Goal: Use online tool/utility: Utilize a website feature to perform a specific function

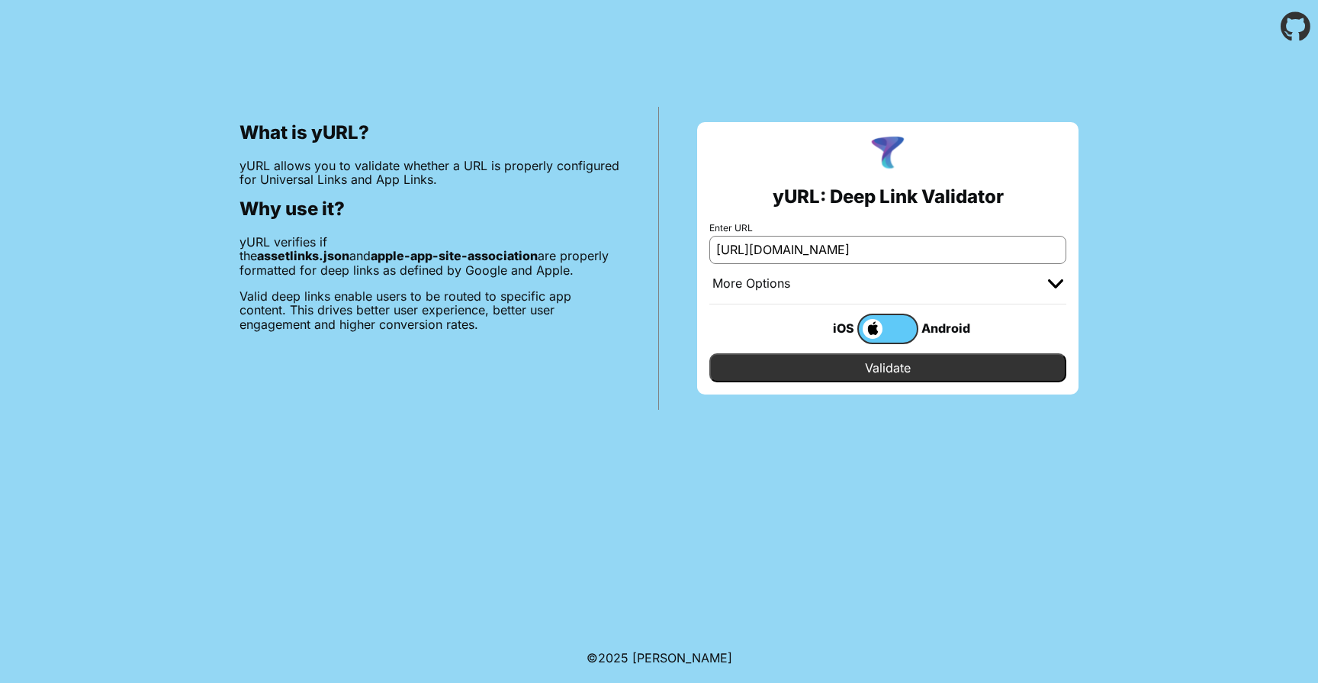
type input "[URL][DOMAIN_NAME]"
click at [826, 369] on input "Validate" at bounding box center [888, 367] width 357 height 29
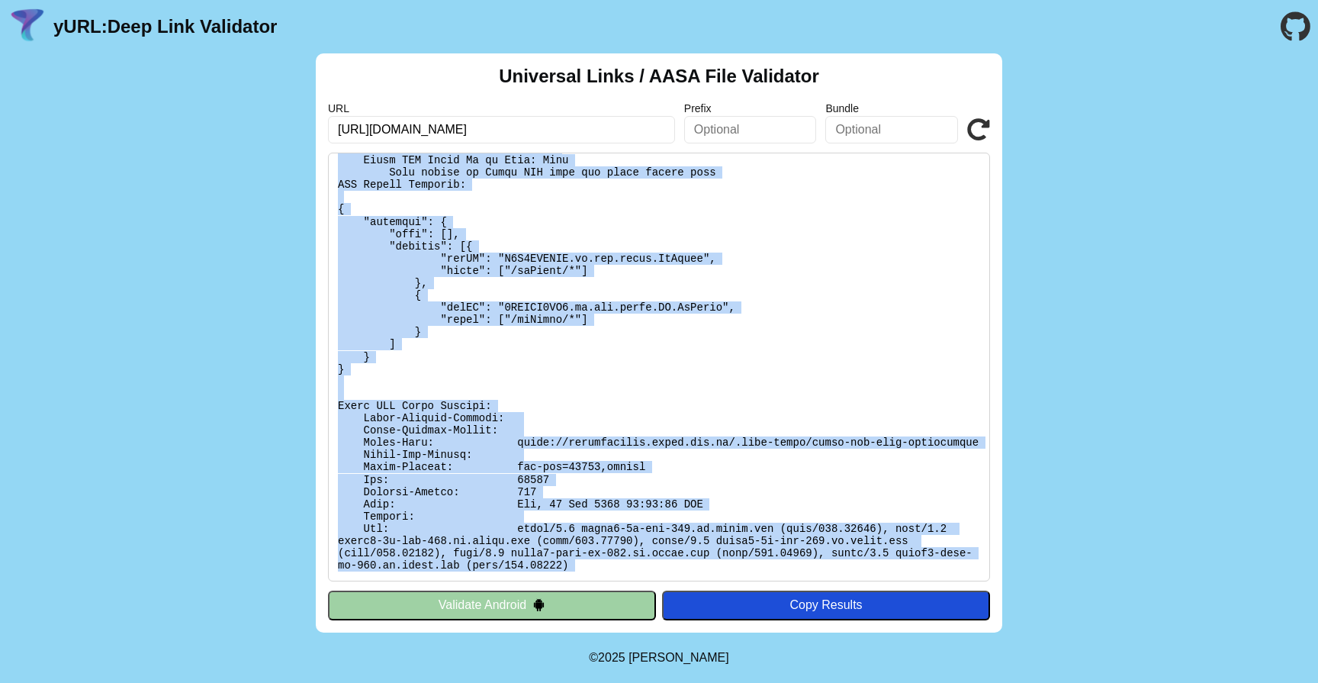
scroll to position [426, 0]
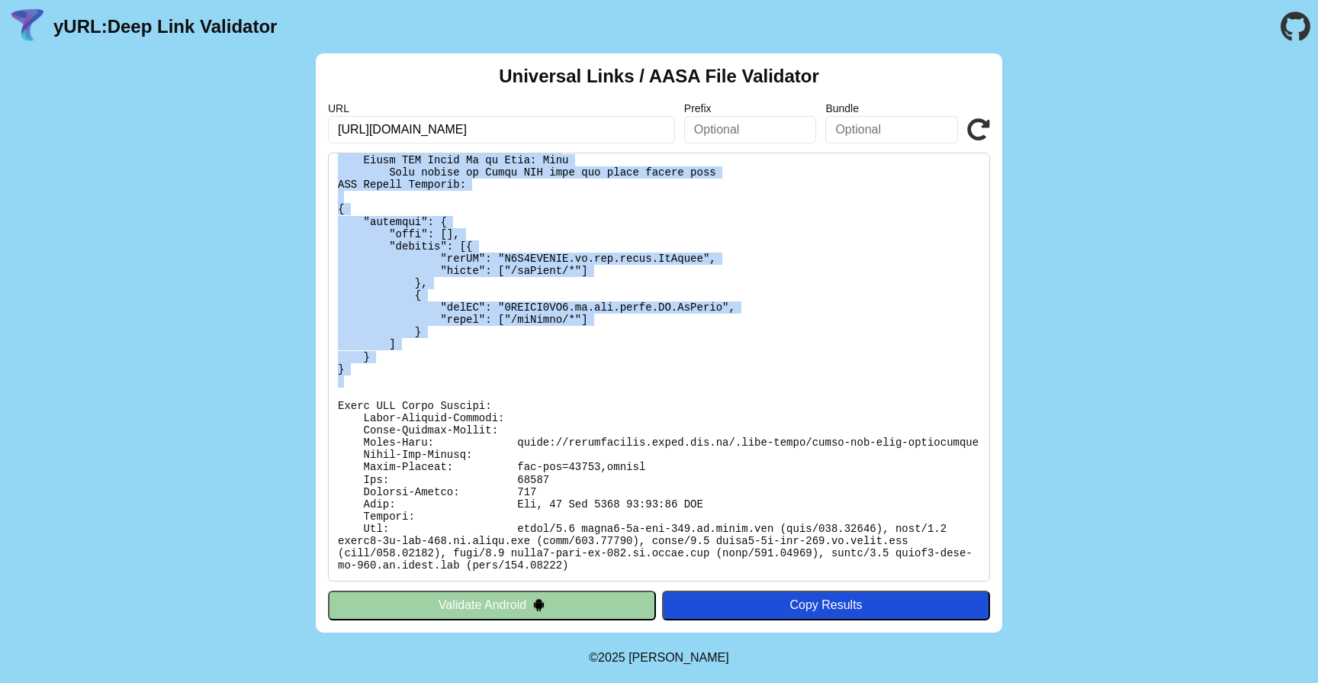
drag, startPoint x: 343, startPoint y: 323, endPoint x: 387, endPoint y: 378, distance: 71.1
click at [387, 378] on pre at bounding box center [659, 367] width 662 height 429
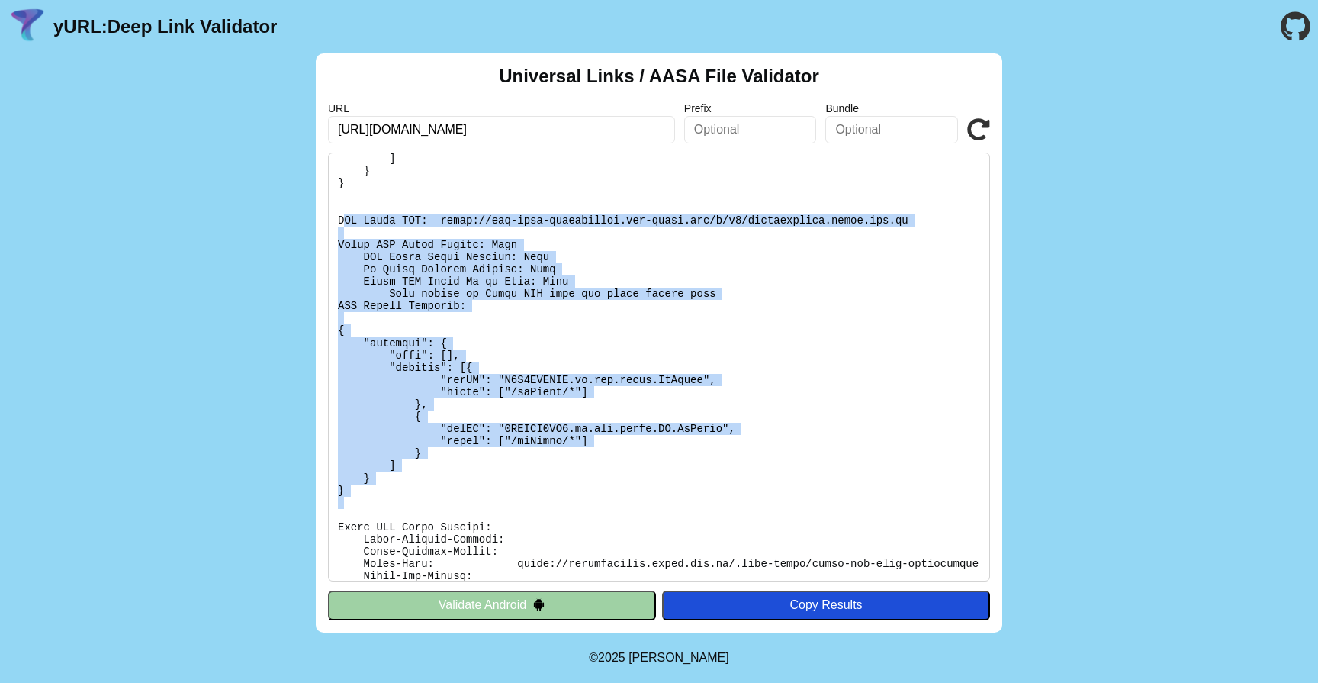
scroll to position [288, 0]
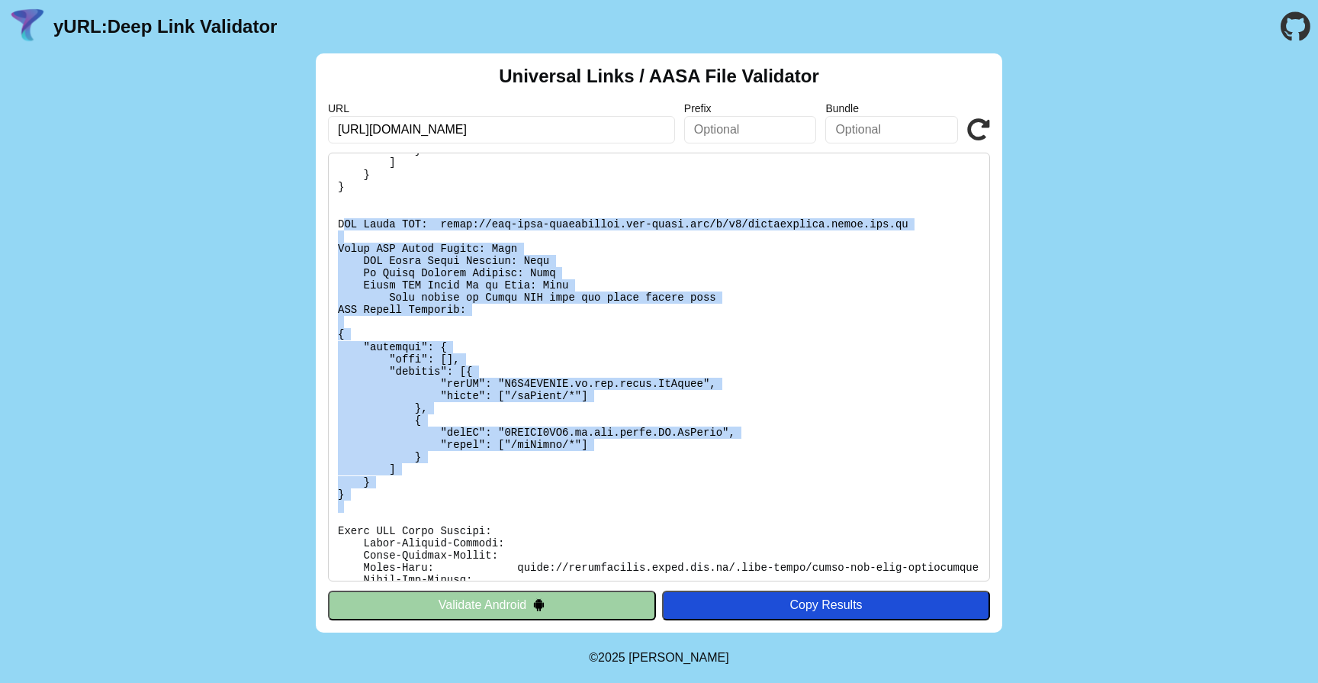
drag, startPoint x: 362, startPoint y: 237, endPoint x: 349, endPoint y: 224, distance: 17.8
click at [362, 236] on pre at bounding box center [659, 367] width 662 height 429
drag, startPoint x: 335, startPoint y: 221, endPoint x: 409, endPoint y: 502, distance: 290.4
click at [409, 502] on pre at bounding box center [659, 367] width 662 height 429
copy pre "CDN Cache URL: https://app-site-association.cdn-apple.com/a/v1/aplicaciones.ant…"
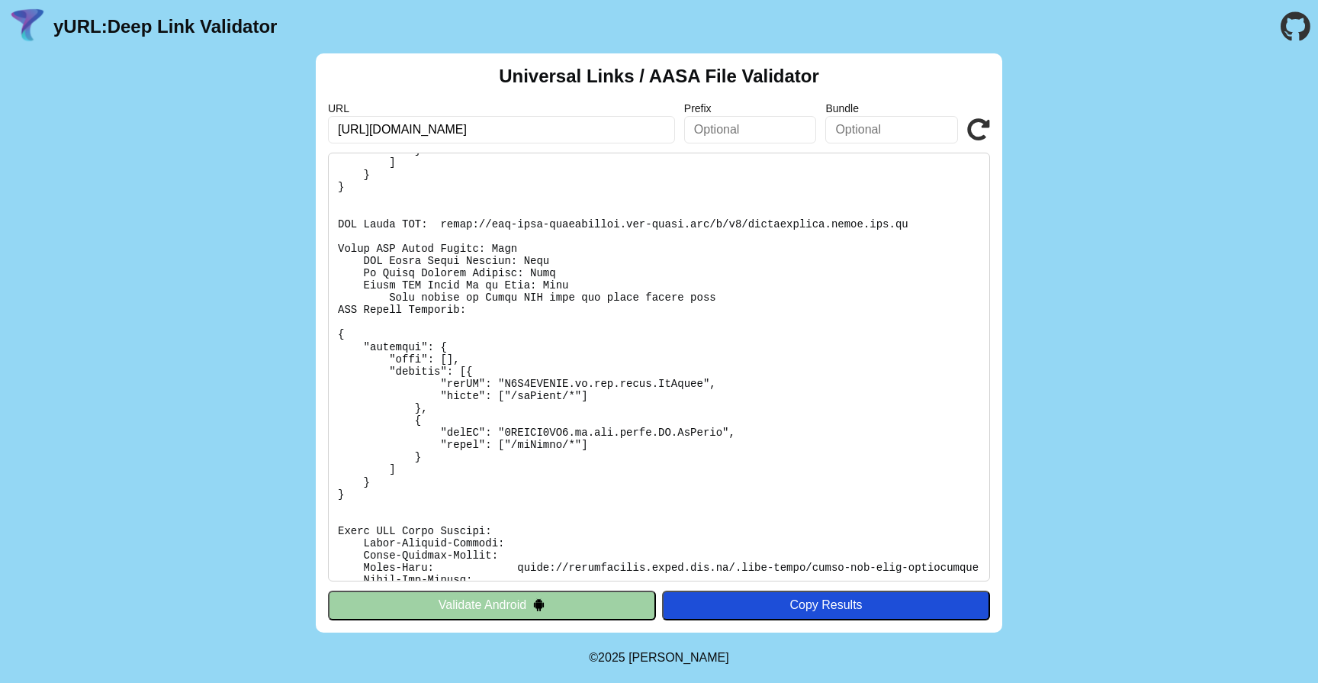
click at [581, 295] on pre at bounding box center [659, 367] width 662 height 429
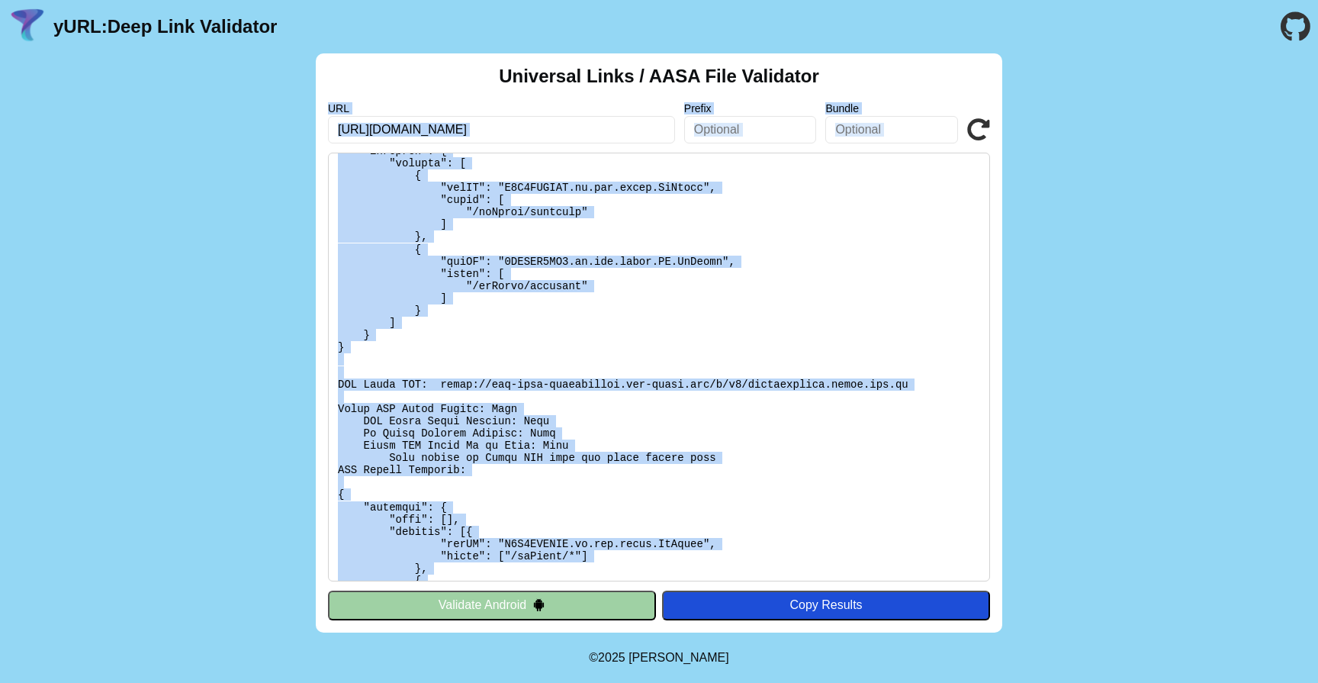
scroll to position [0, 0]
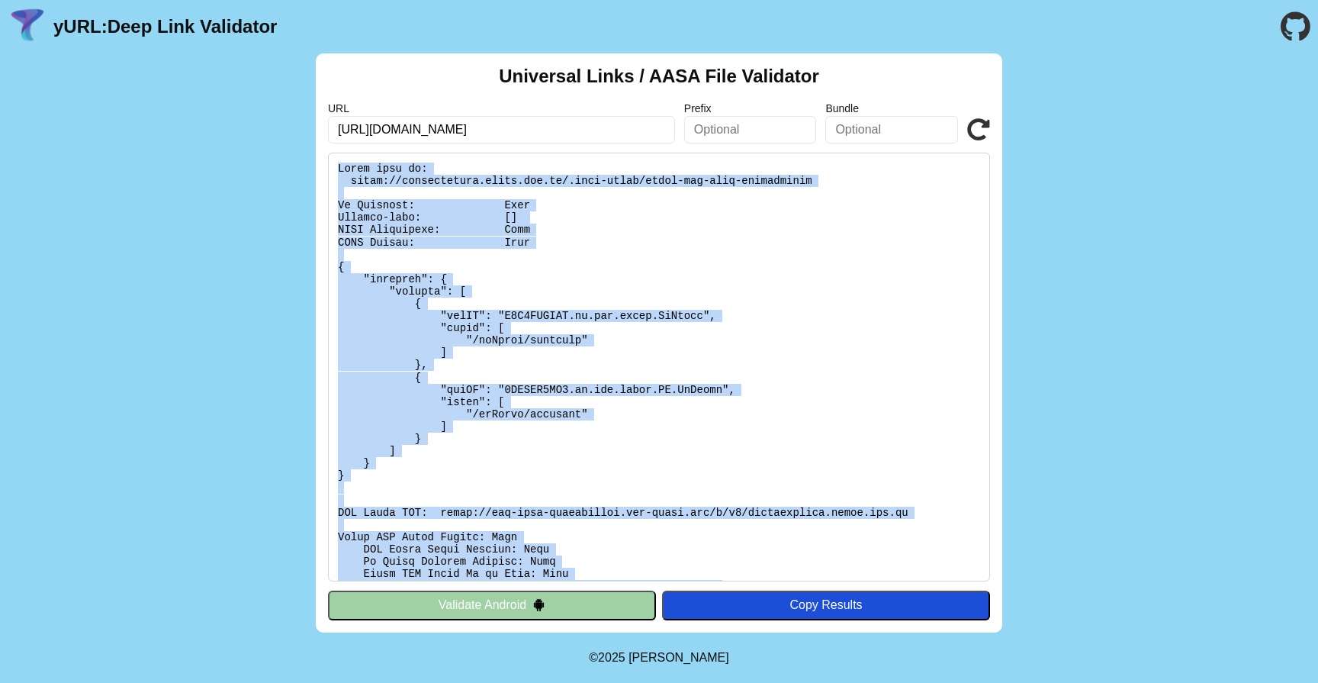
drag, startPoint x: 625, startPoint y: 568, endPoint x: 333, endPoint y: 170, distance: 493.5
click at [333, 170] on pre at bounding box center [659, 367] width 662 height 429
copy pre "Found file at: https://aplicaciones.antel.com.uy/.well-known/apple-app-site-ass…"
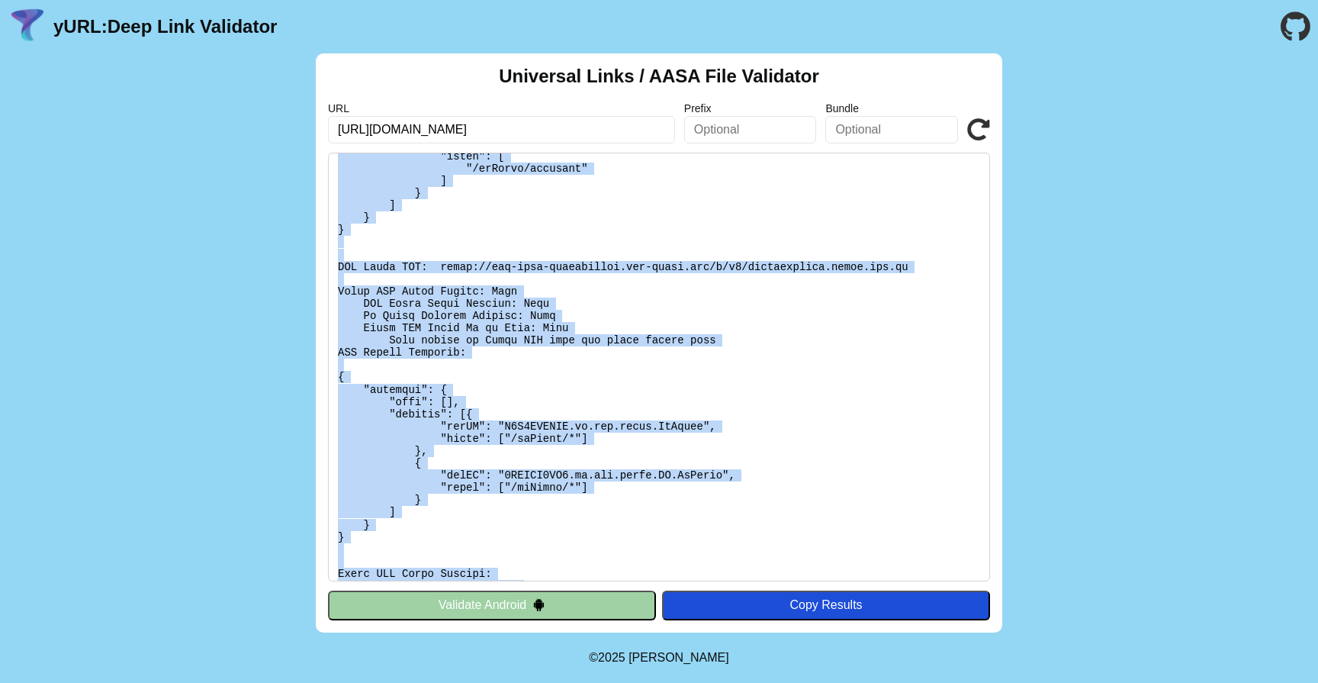
scroll to position [249, 0]
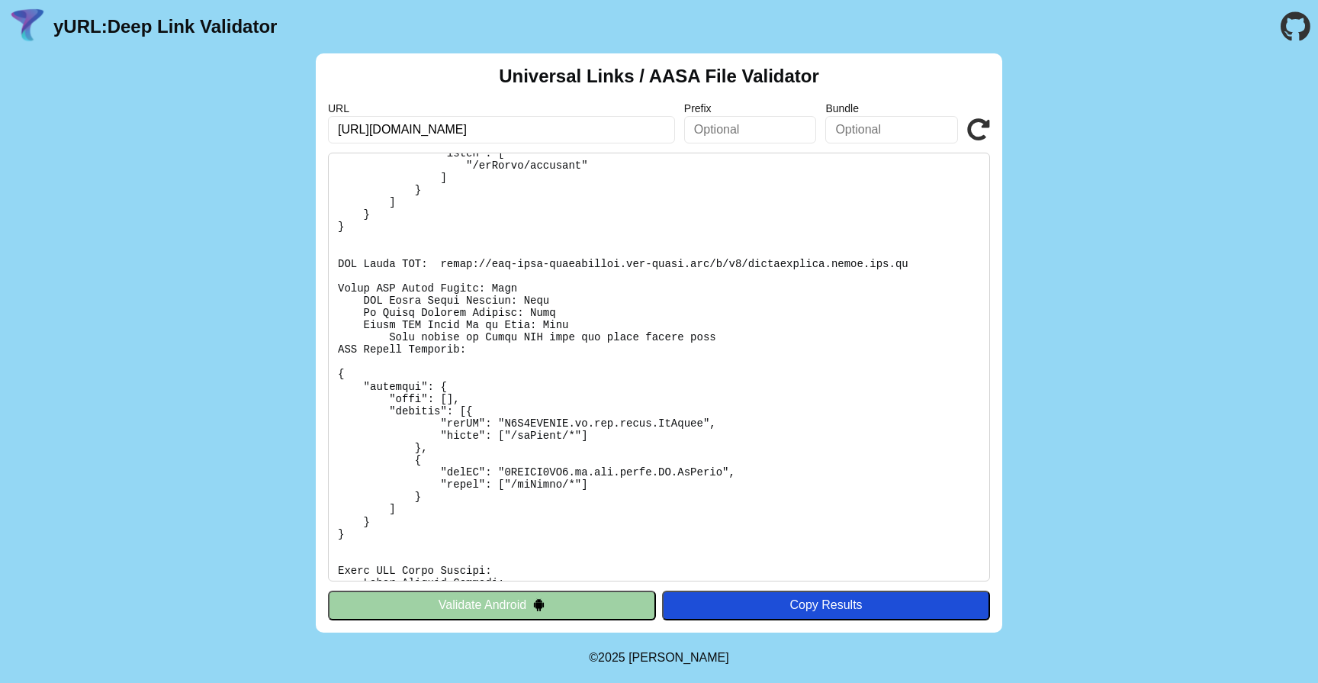
click at [802, 349] on pre at bounding box center [659, 367] width 662 height 429
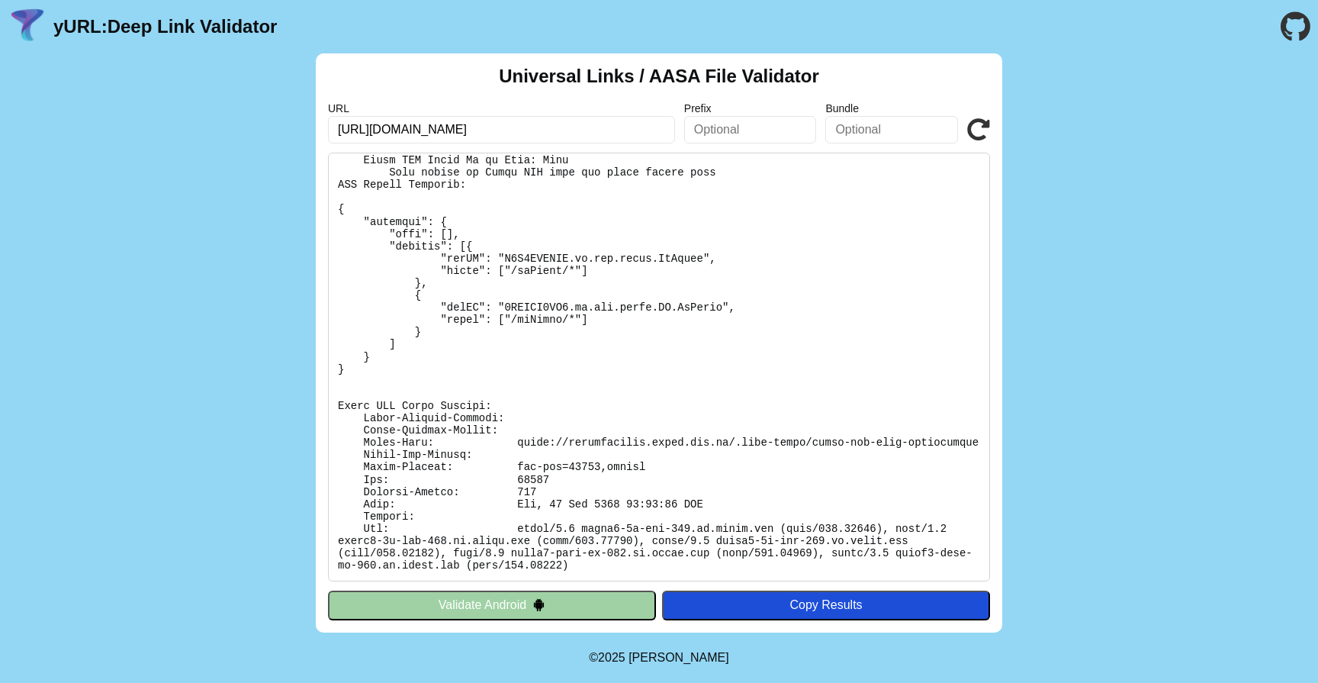
scroll to position [426, 0]
